Goal: Find specific page/section: Find specific page/section

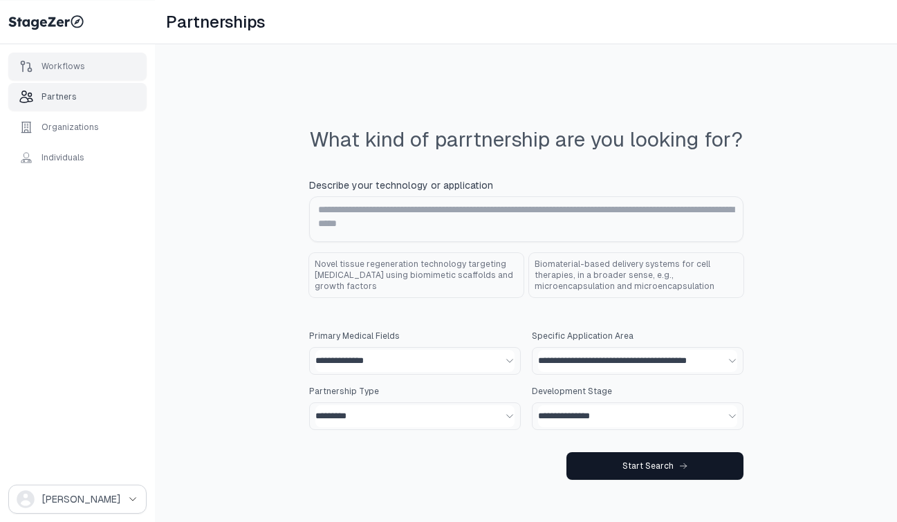
click at [73, 72] on div "Workflows" at bounding box center [52, 66] width 66 height 14
